Goal: Task Accomplishment & Management: Manage account settings

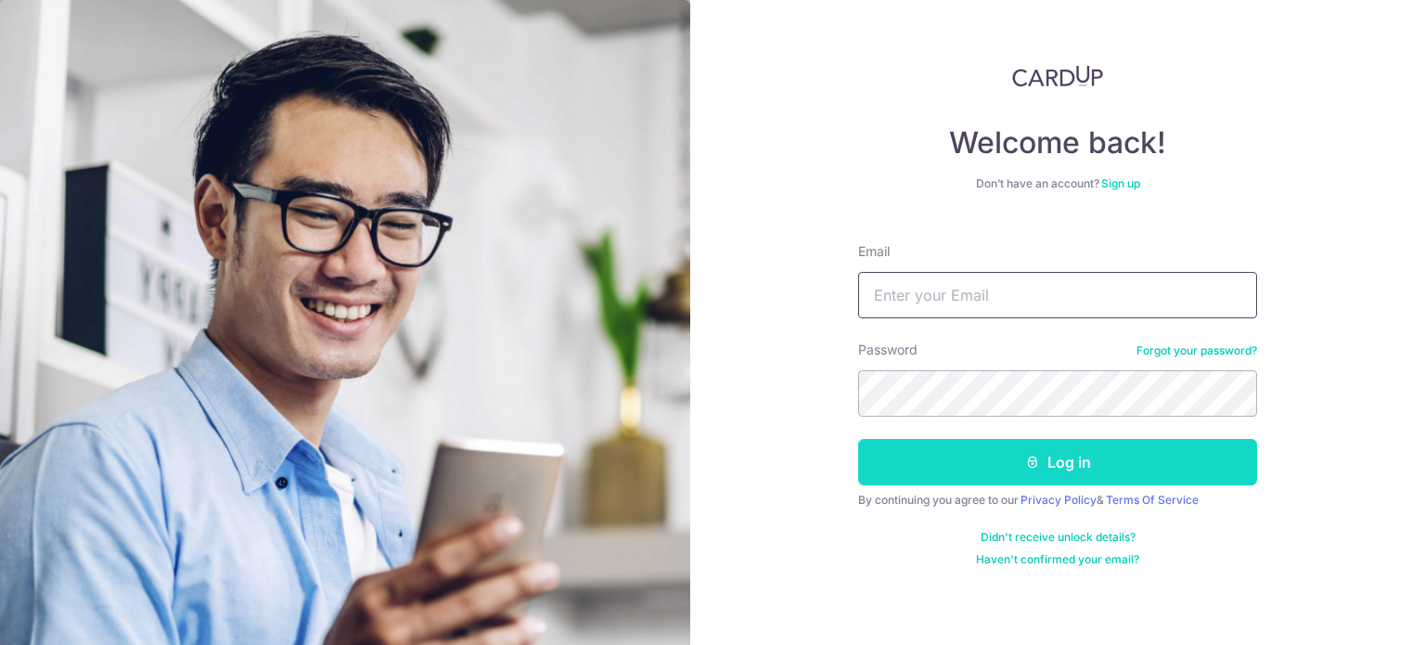
type input "[EMAIL_ADDRESS][DOMAIN_NAME]"
click at [1035, 450] on button "Log in" at bounding box center [1057, 462] width 399 height 46
